Goal: Information Seeking & Learning: Learn about a topic

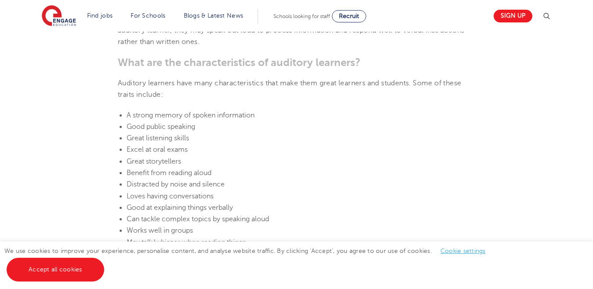
scroll to position [545, 0]
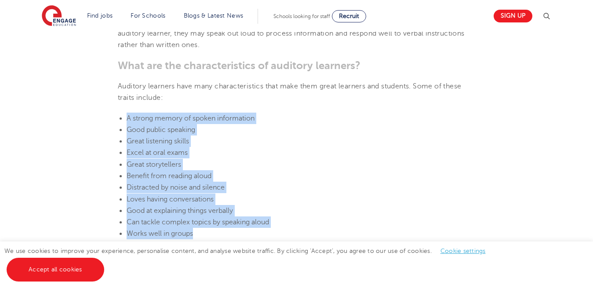
drag, startPoint x: 121, startPoint y: 119, endPoint x: 208, endPoint y: 233, distance: 143.9
click at [208, 233] on ul "A strong memory of spoken information Good public speaking Great listening skil…" at bounding box center [297, 182] width 358 height 139
copy ul "A strong memory of spoken information Good public speaking Great listening skil…"
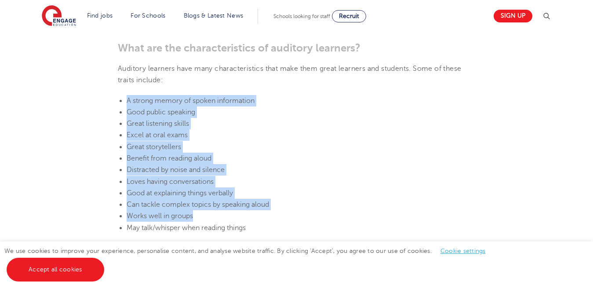
scroll to position [581, 0]
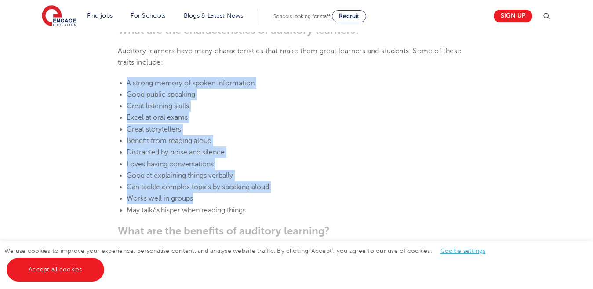
click at [262, 151] on li "Distracted by noise and silence" at bounding box center [301, 151] width 349 height 11
drag, startPoint x: 127, startPoint y: 81, endPoint x: 249, endPoint y: 212, distance: 179.6
click at [249, 212] on ul "A strong memory of spoken information Good public speaking Great listening skil…" at bounding box center [297, 146] width 358 height 139
copy ul "A strong memory of spoken information Good public speaking Great listening skil…"
click at [302, 124] on li "Great storytellers" at bounding box center [301, 129] width 349 height 11
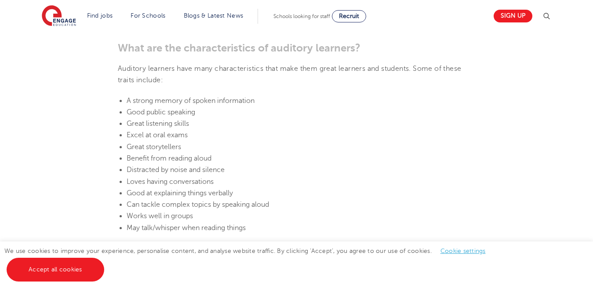
scroll to position [545, 0]
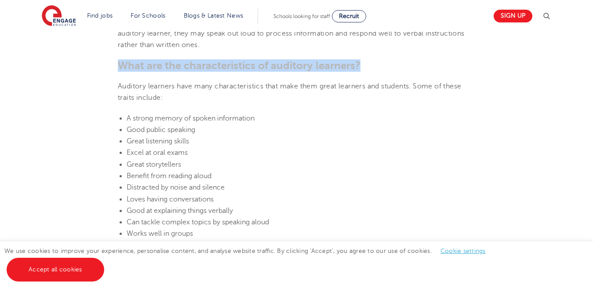
drag, startPoint x: 361, startPoint y: 62, endPoint x: 117, endPoint y: 67, distance: 243.3
copy b "What are the characteristics of auditory learners?"
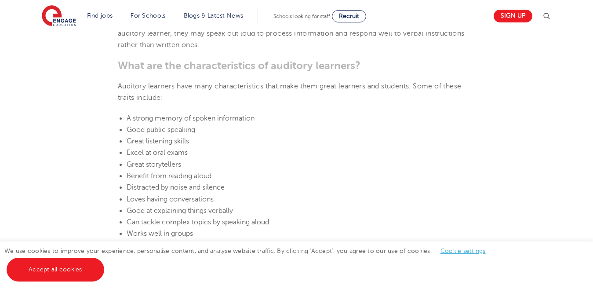
click at [340, 223] on li "Can tackle complex topics by speaking aloud" at bounding box center [301, 221] width 349 height 11
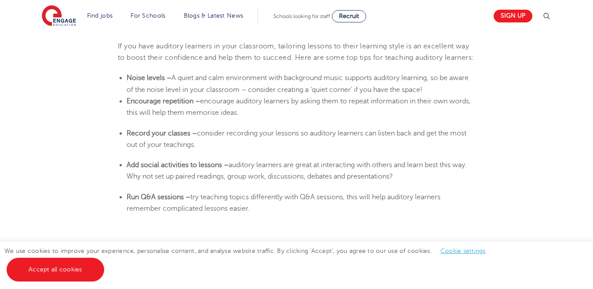
scroll to position [2076, 0]
